Goal: Use online tool/utility: Utilize a website feature to perform a specific function

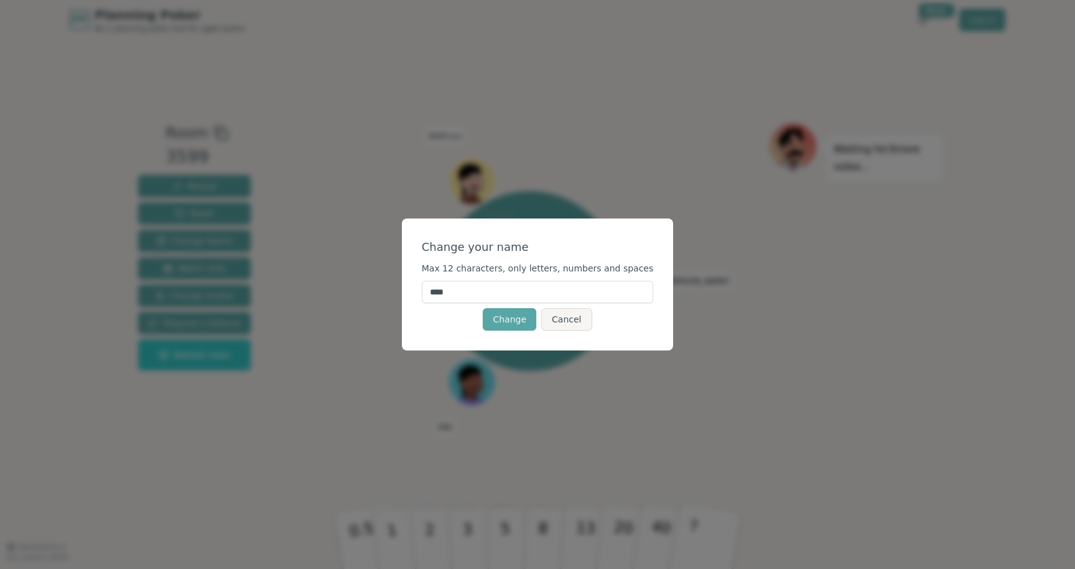
click at [460, 292] on input "****" at bounding box center [538, 292] width 232 height 22
type input "******"
click at [504, 325] on button "Change" at bounding box center [510, 319] width 54 height 22
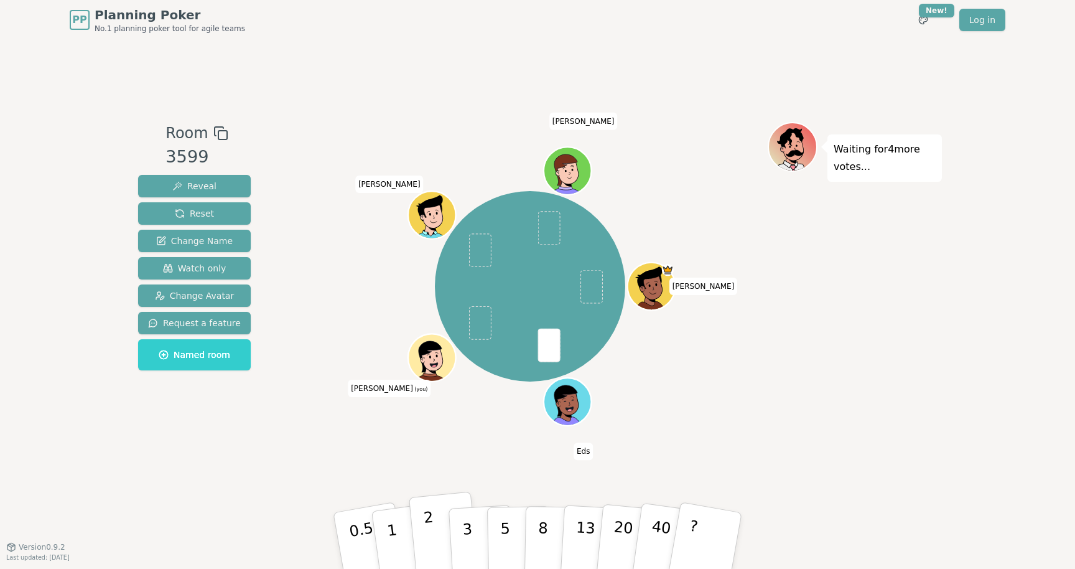
click at [441, 546] on button "2" at bounding box center [444, 541] width 71 height 99
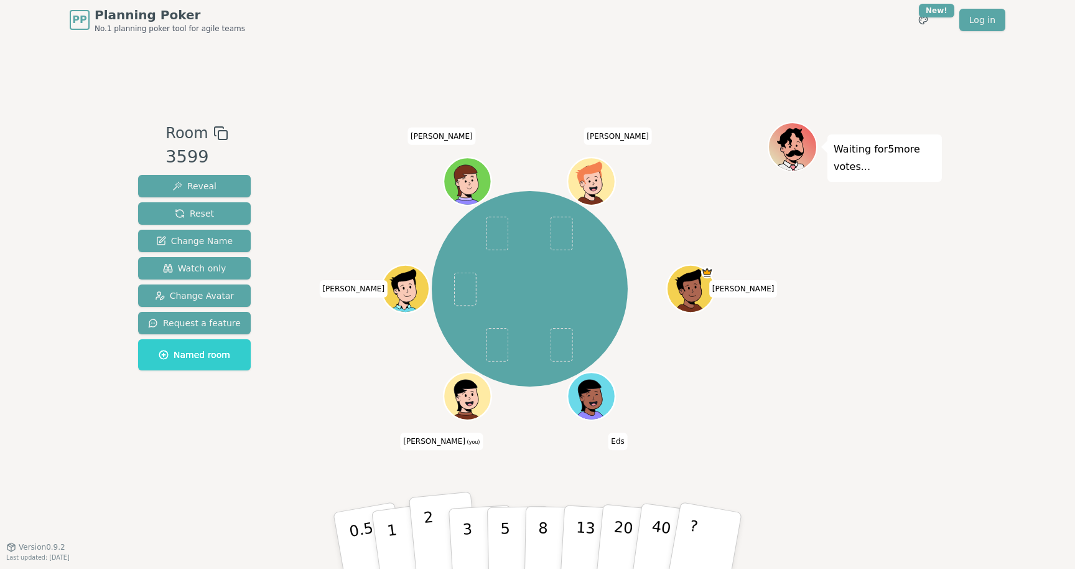
click at [436, 530] on button "2" at bounding box center [444, 541] width 71 height 99
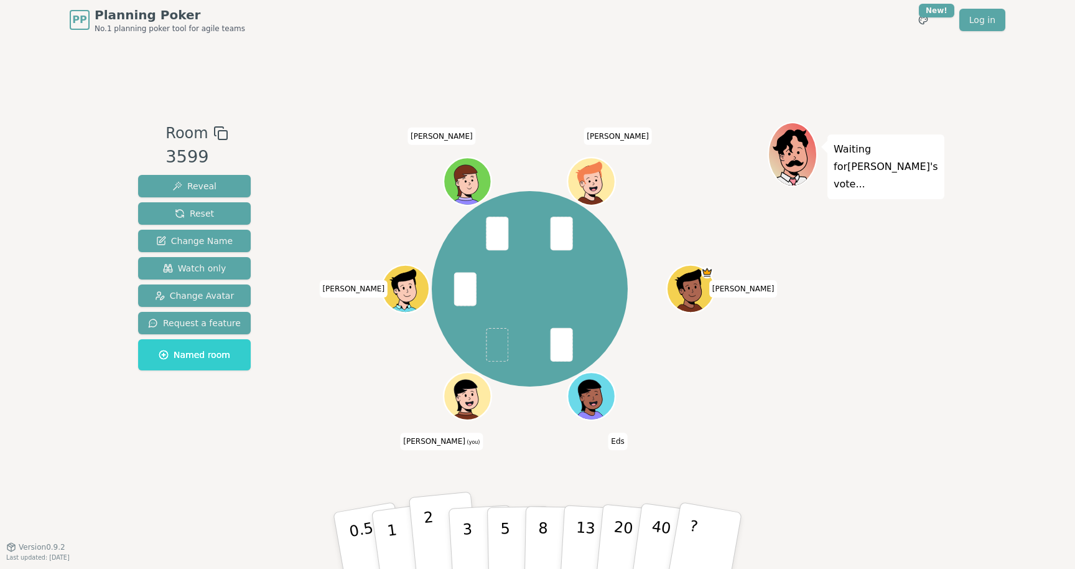
click at [426, 545] on button "2" at bounding box center [444, 541] width 71 height 99
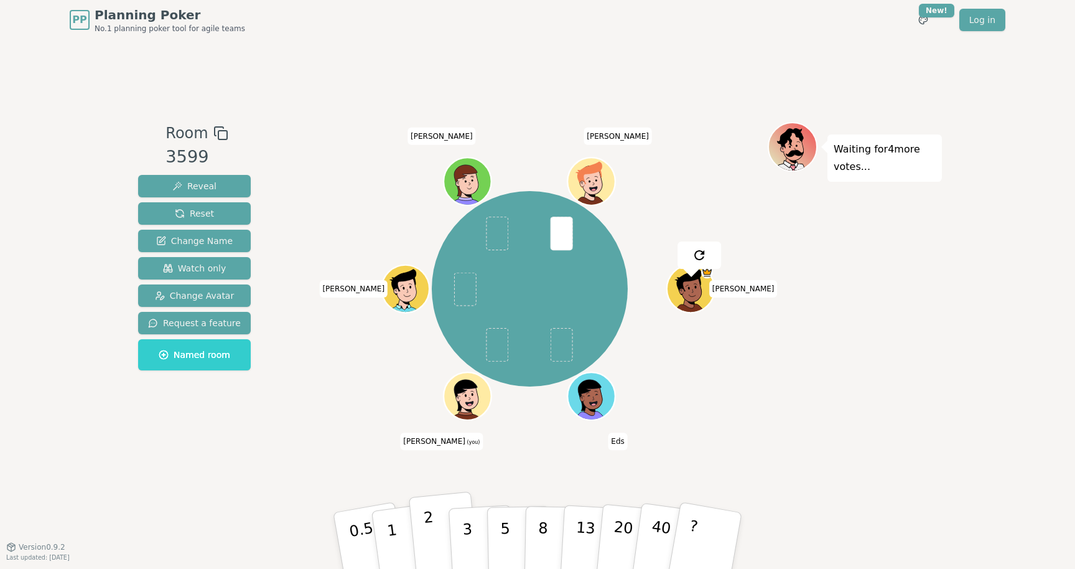
click at [432, 541] on button "2" at bounding box center [444, 541] width 71 height 99
click at [434, 523] on button "2" at bounding box center [444, 541] width 71 height 99
click at [441, 532] on button "2" at bounding box center [444, 541] width 71 height 99
click at [432, 523] on button "2" at bounding box center [444, 541] width 71 height 99
click at [510, 524] on button "5" at bounding box center [519, 540] width 64 height 95
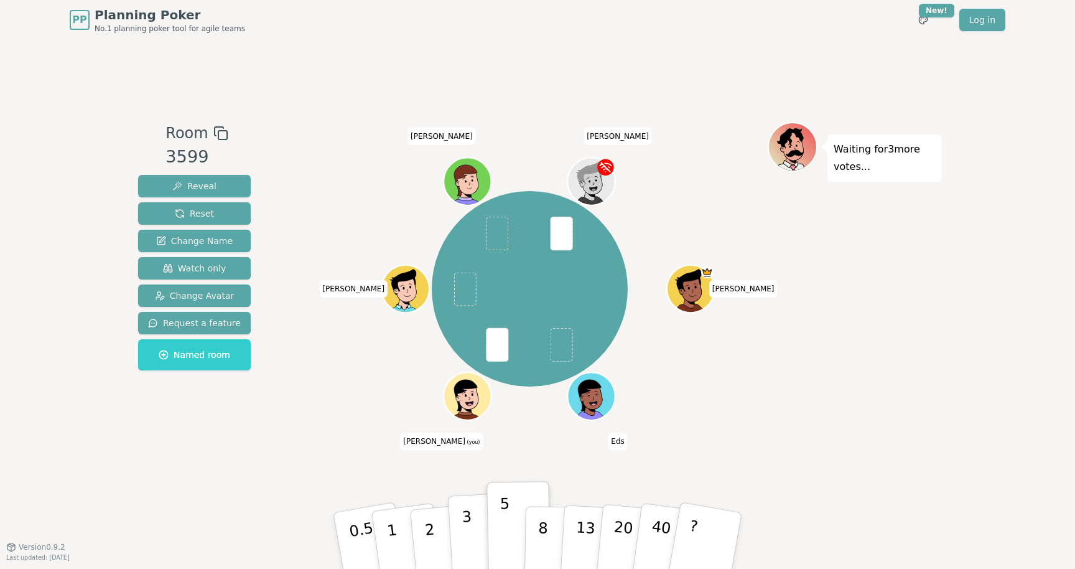
click at [461, 531] on button "3" at bounding box center [482, 540] width 68 height 97
click at [444, 539] on button "2" at bounding box center [444, 541] width 71 height 99
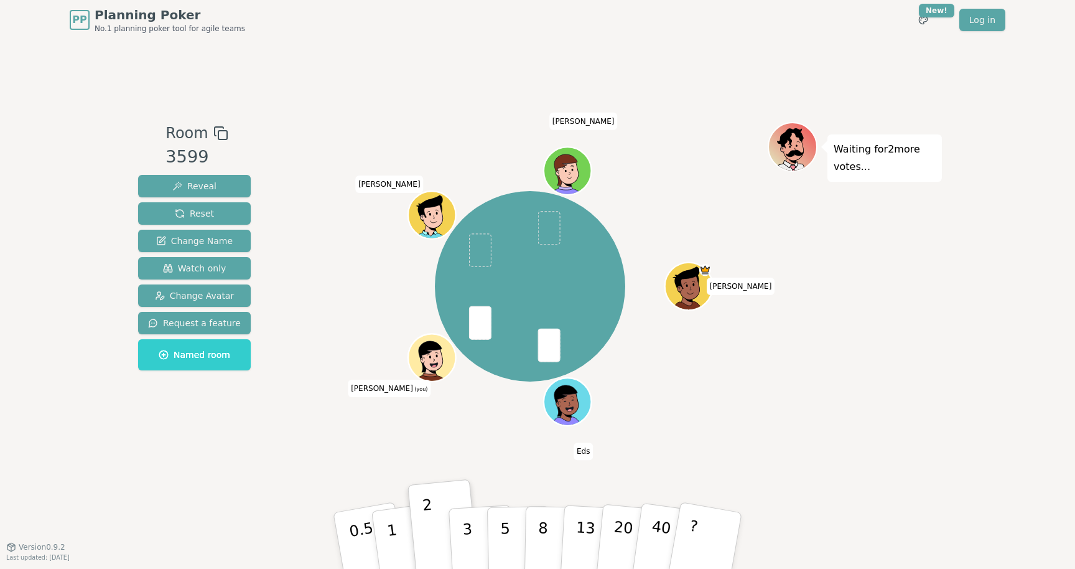
click at [309, 456] on div "[PERSON_NAME] Eds [PERSON_NAME] (you) [PERSON_NAME]" at bounding box center [530, 293] width 476 height 342
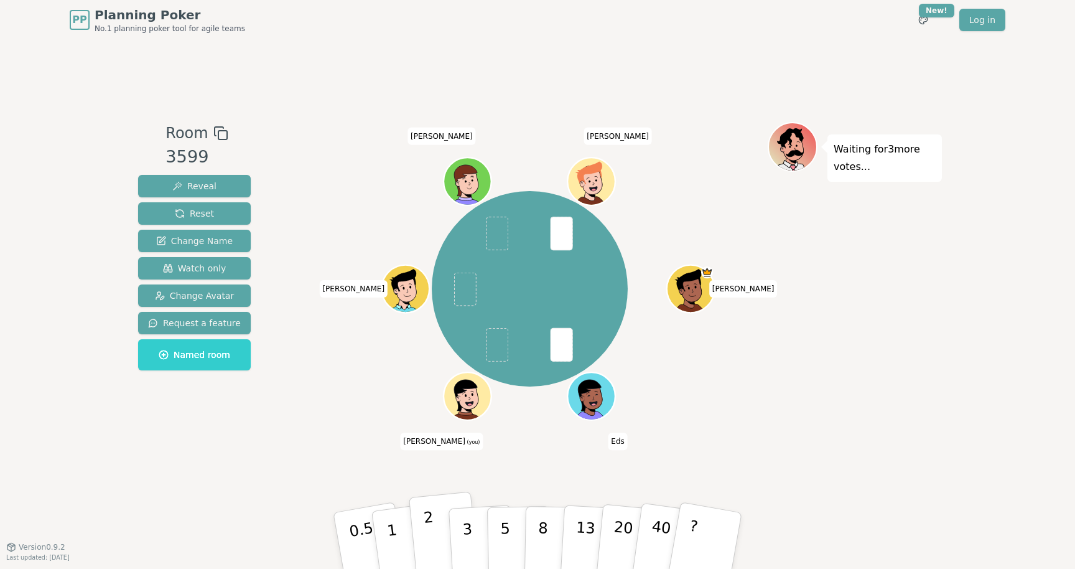
click at [436, 546] on button "2" at bounding box center [444, 541] width 71 height 99
click at [431, 537] on button "2" at bounding box center [444, 541] width 71 height 99
click at [437, 531] on button "2" at bounding box center [444, 541] width 71 height 99
click at [469, 526] on button "3" at bounding box center [482, 540] width 68 height 97
click at [421, 532] on button "2" at bounding box center [444, 541] width 71 height 99
